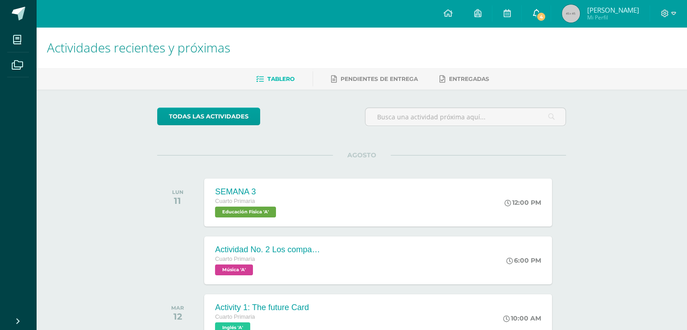
click at [551, 15] on link "4" at bounding box center [536, 13] width 29 height 27
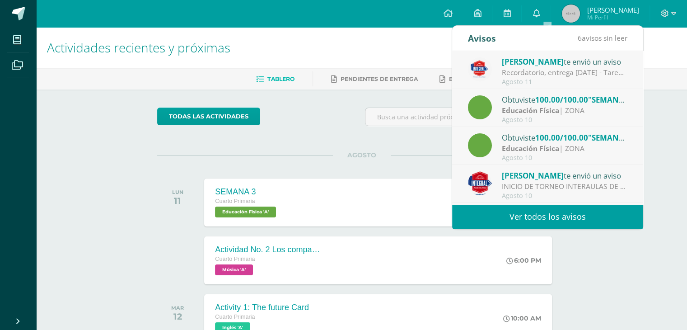
click at [546, 152] on strong "Educación Física" at bounding box center [530, 148] width 57 height 10
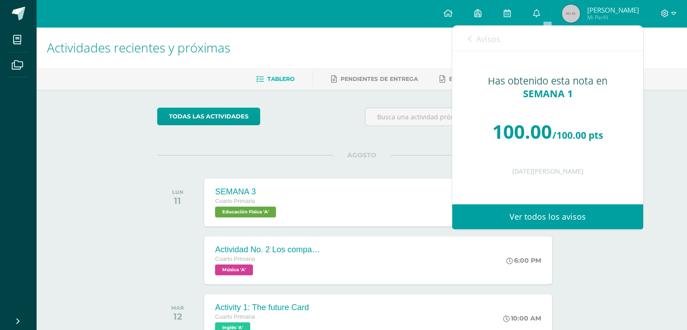
click at [472, 38] on link "Avisos" at bounding box center [484, 39] width 33 height 26
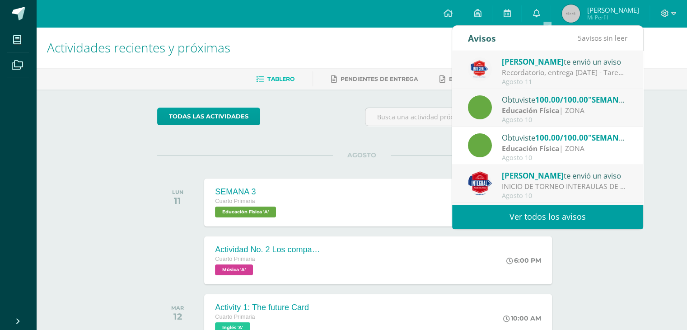
click at [508, 109] on strong "Educación Física" at bounding box center [530, 110] width 57 height 10
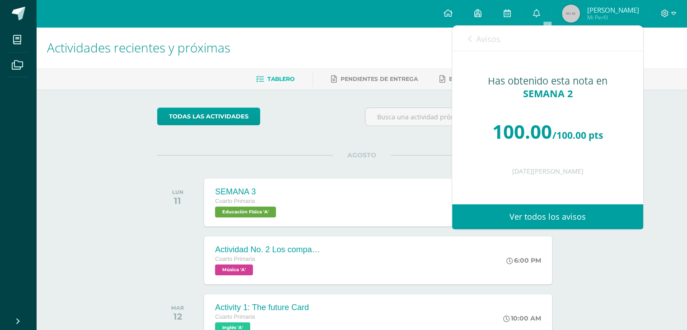
click at [474, 40] on link "Avisos" at bounding box center [484, 39] width 33 height 26
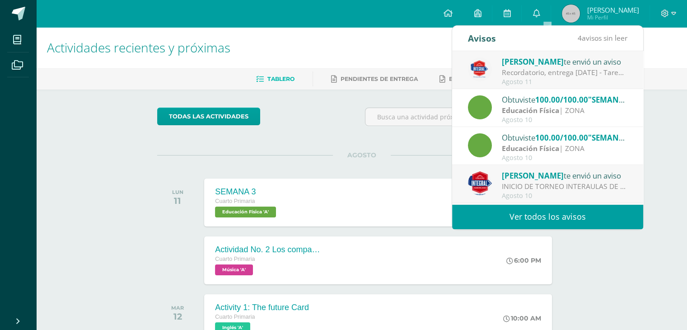
click at [563, 63] on span "[PERSON_NAME]" at bounding box center [533, 61] width 62 height 10
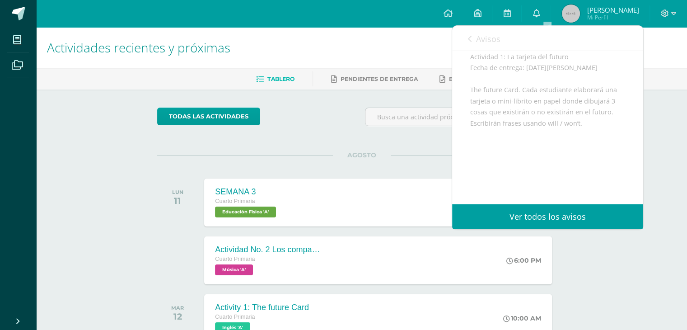
scroll to position [114, 0]
click at [430, 39] on h1 "Actividades recientes y próximas" at bounding box center [361, 47] width 629 height 41
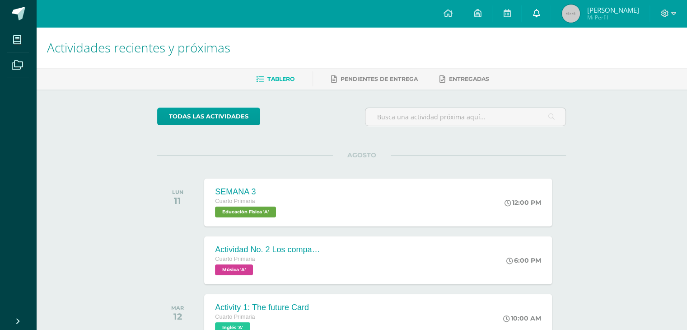
click at [540, 13] on icon at bounding box center [536, 13] width 7 height 8
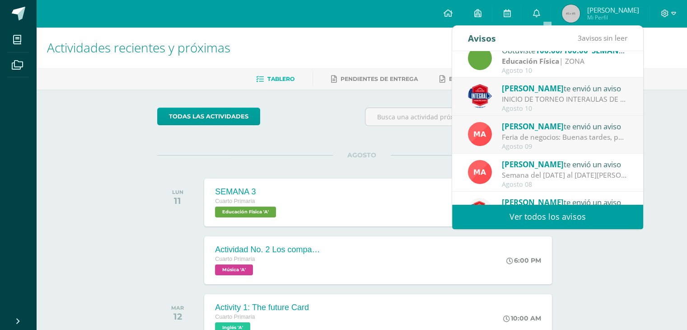
scroll to position [69, 0]
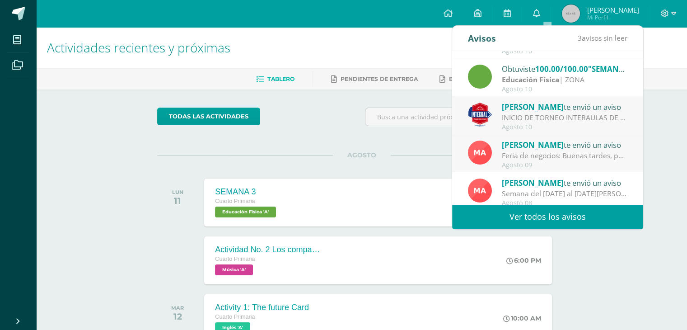
click at [528, 116] on div "INICIO DE TORNEO INTERAULAS DE FUTBOL, CATEGORIAS FEMENINA Y MASCULINA: AVIDSO …" at bounding box center [565, 118] width 126 height 10
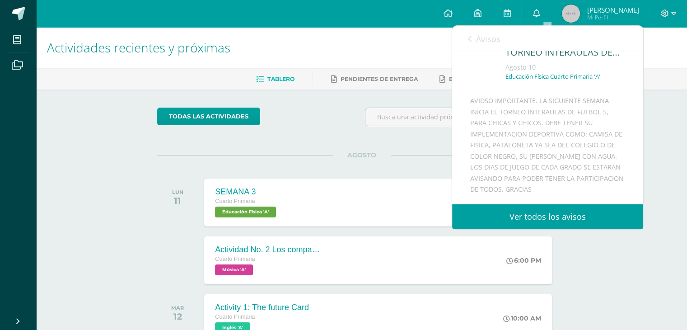
scroll to position [0, 0]
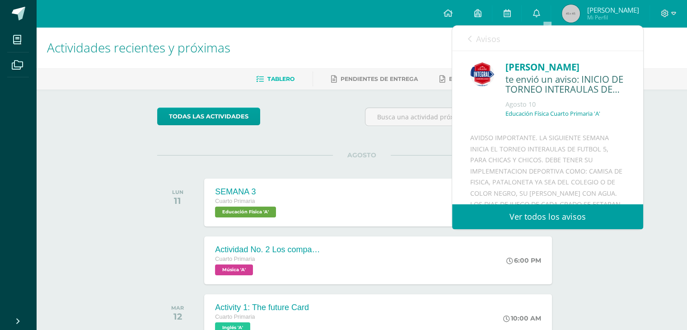
click at [470, 35] on icon at bounding box center [470, 38] width 4 height 7
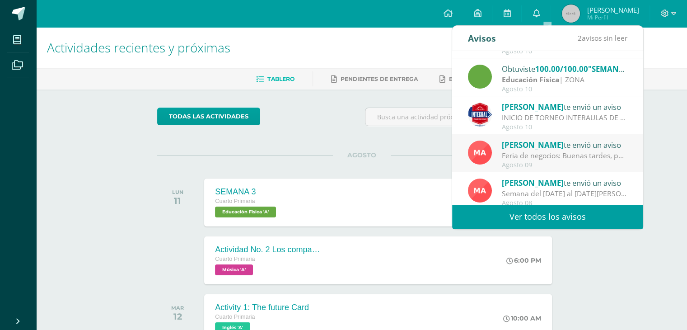
click at [390, 46] on h1 "Actividades recientes y próximas" at bounding box center [361, 47] width 629 height 41
